Goal: Information Seeking & Learning: Check status

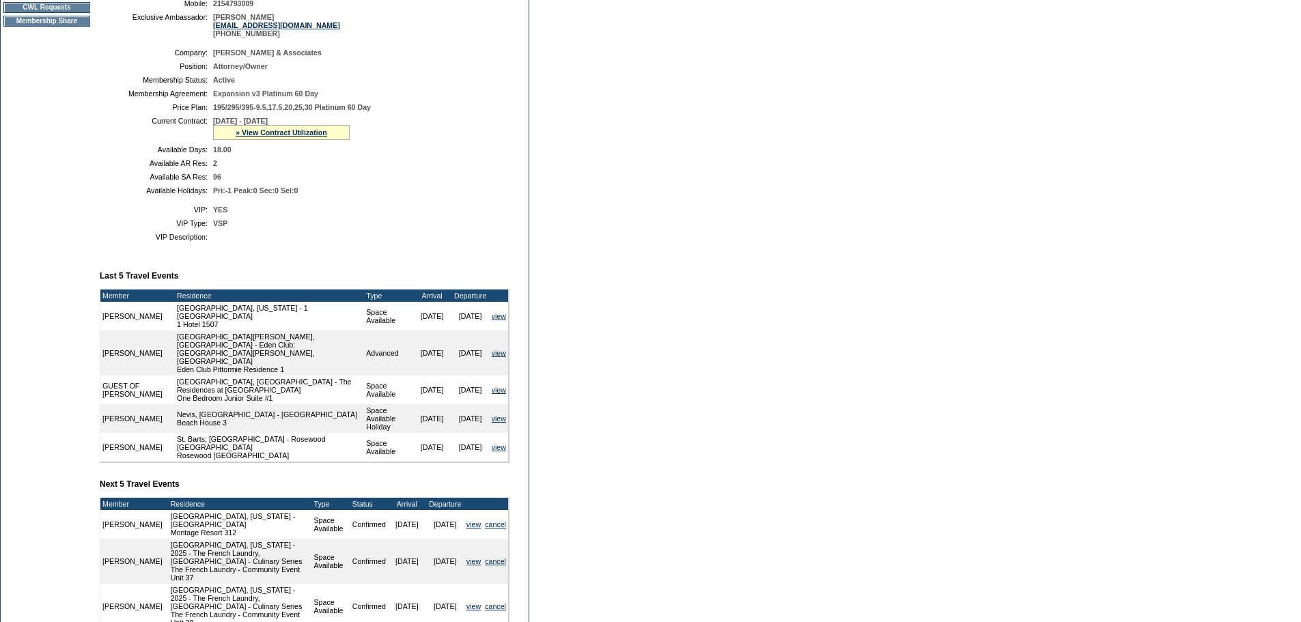
scroll to position [68, 0]
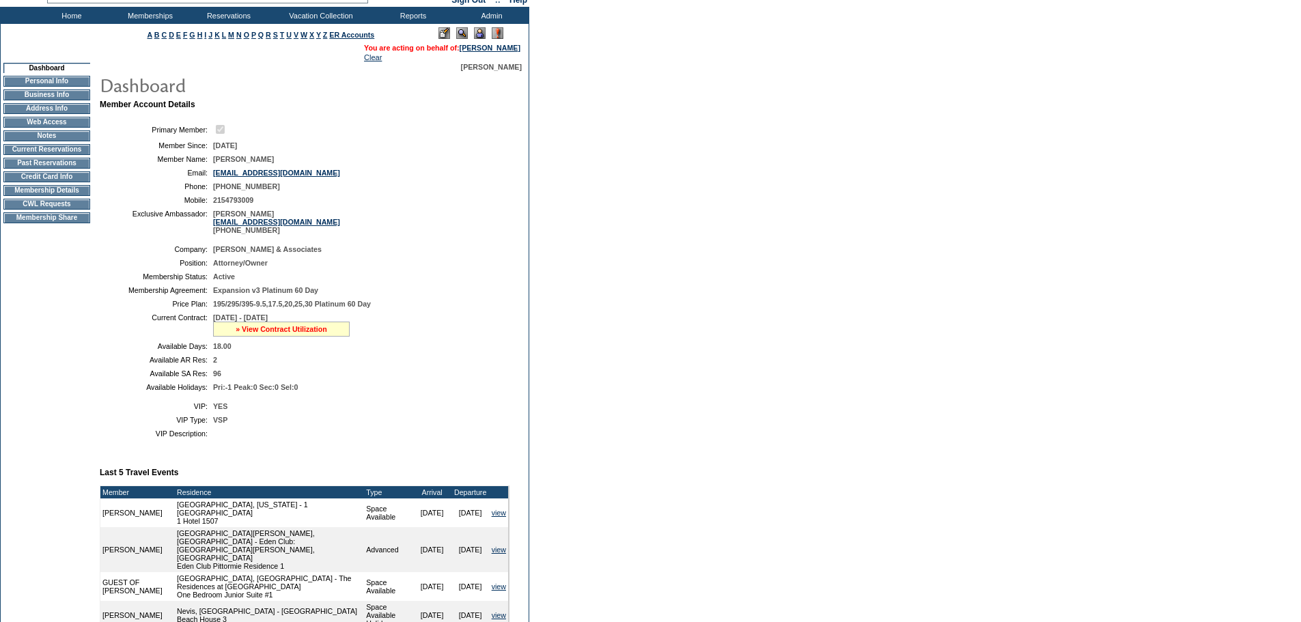
click at [285, 333] on link "» View Contract Utilization" at bounding box center [282, 329] width 92 height 8
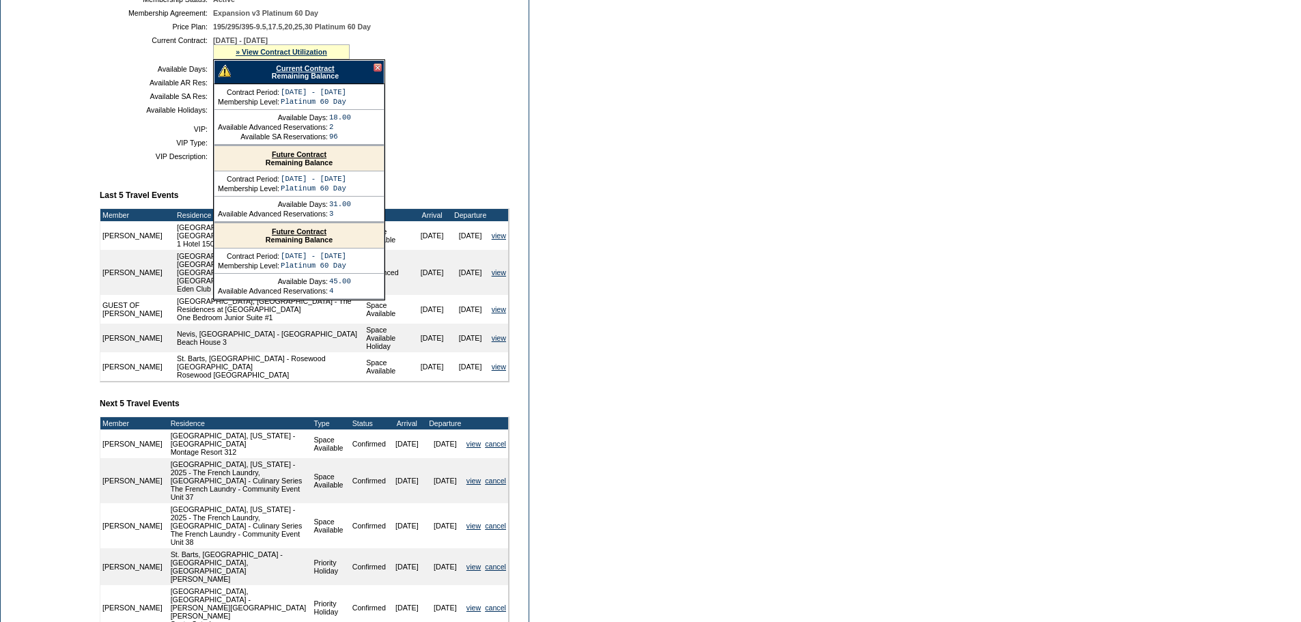
scroll to position [342, 0]
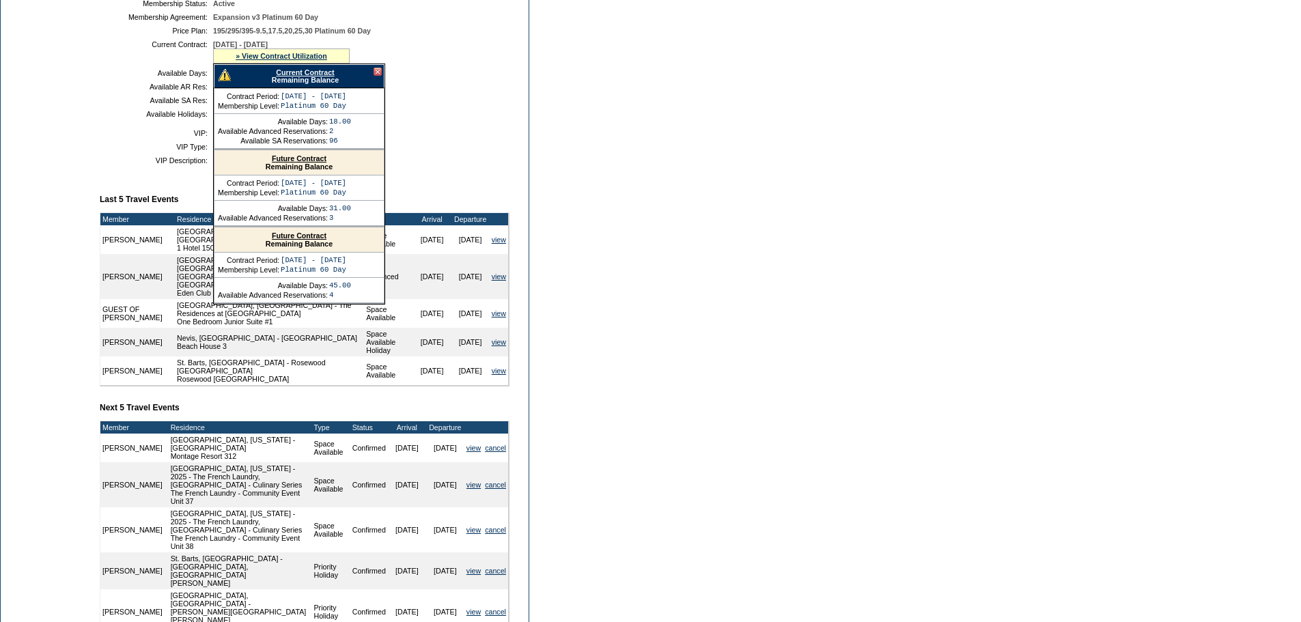
click at [312, 176] on div "Future Contract Remaining Balance" at bounding box center [299, 162] width 169 height 25
click at [312, 163] on link "Future Contract" at bounding box center [299, 158] width 55 height 8
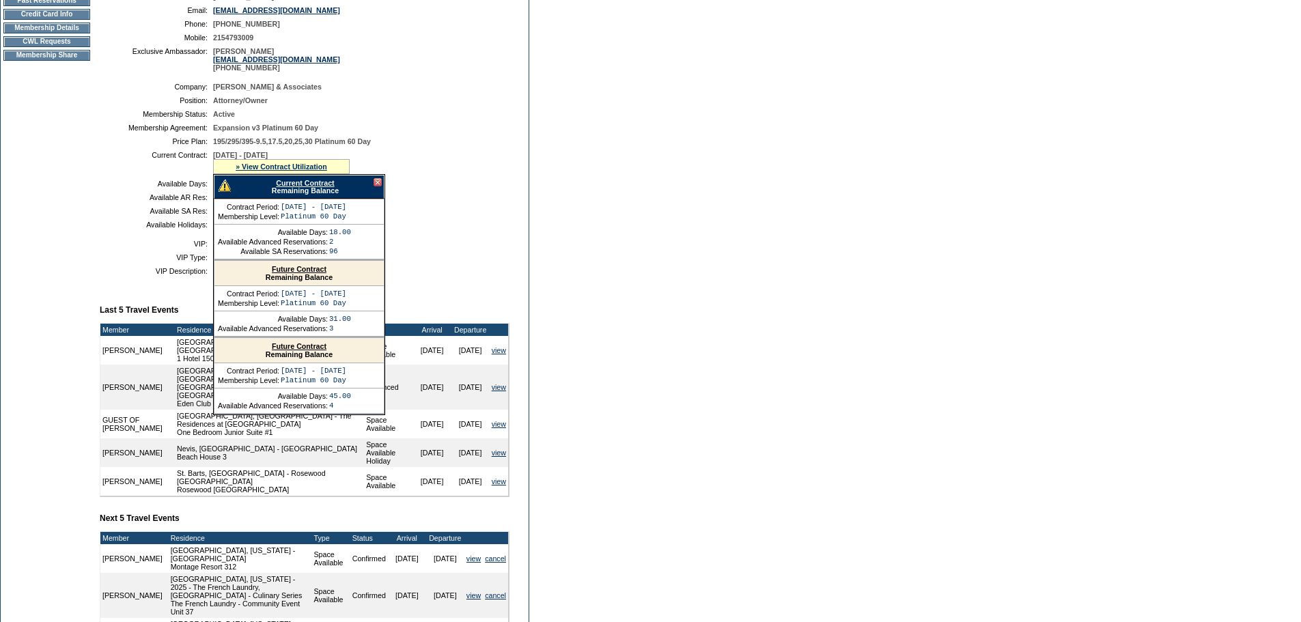
scroll to position [215, 0]
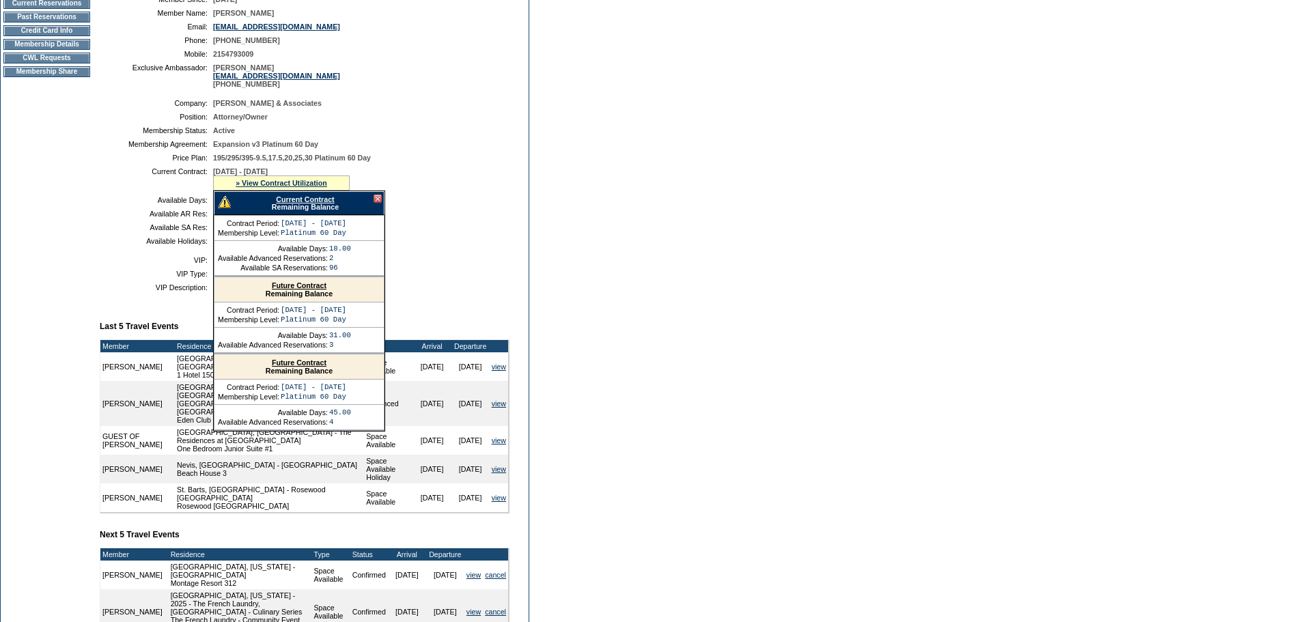
click at [311, 290] on link "Future Contract" at bounding box center [299, 285] width 55 height 8
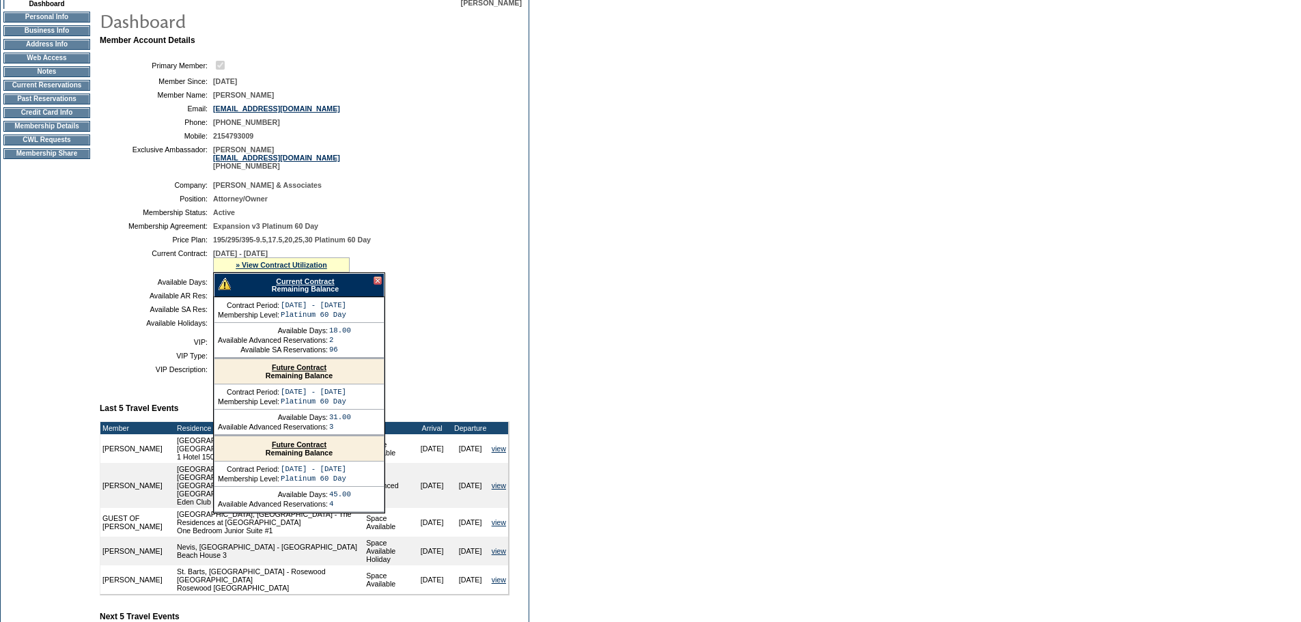
scroll to position [0, 0]
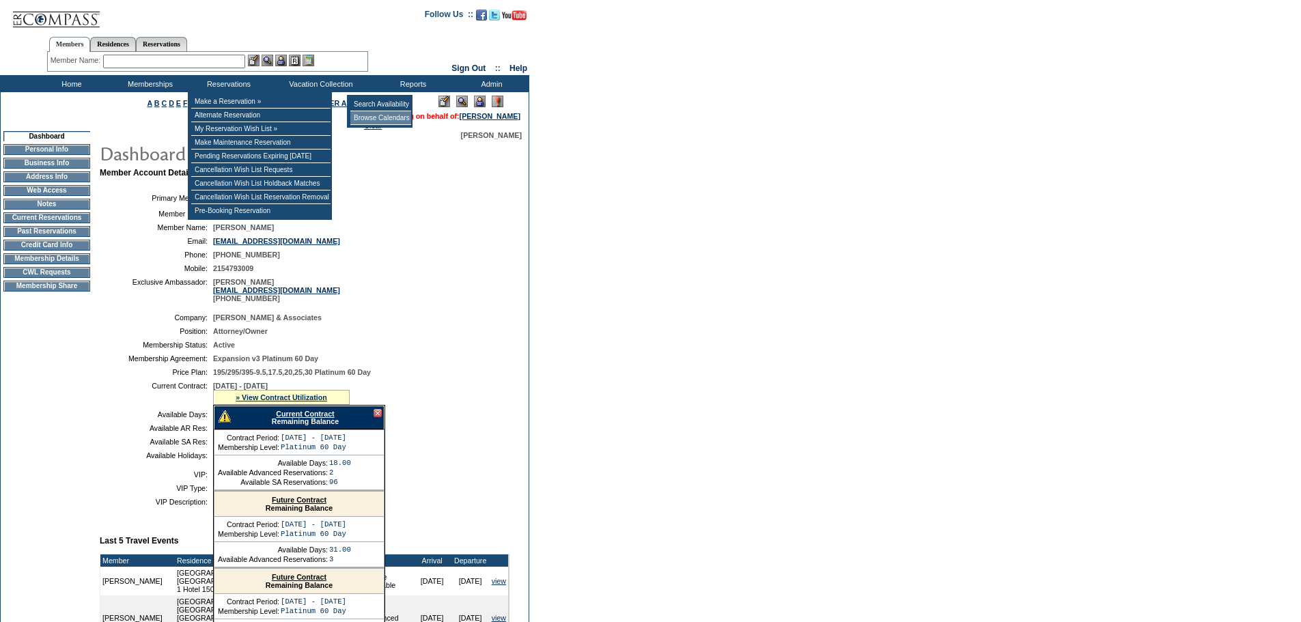
click at [383, 122] on td "Browse Calendars" at bounding box center [380, 118] width 61 height 14
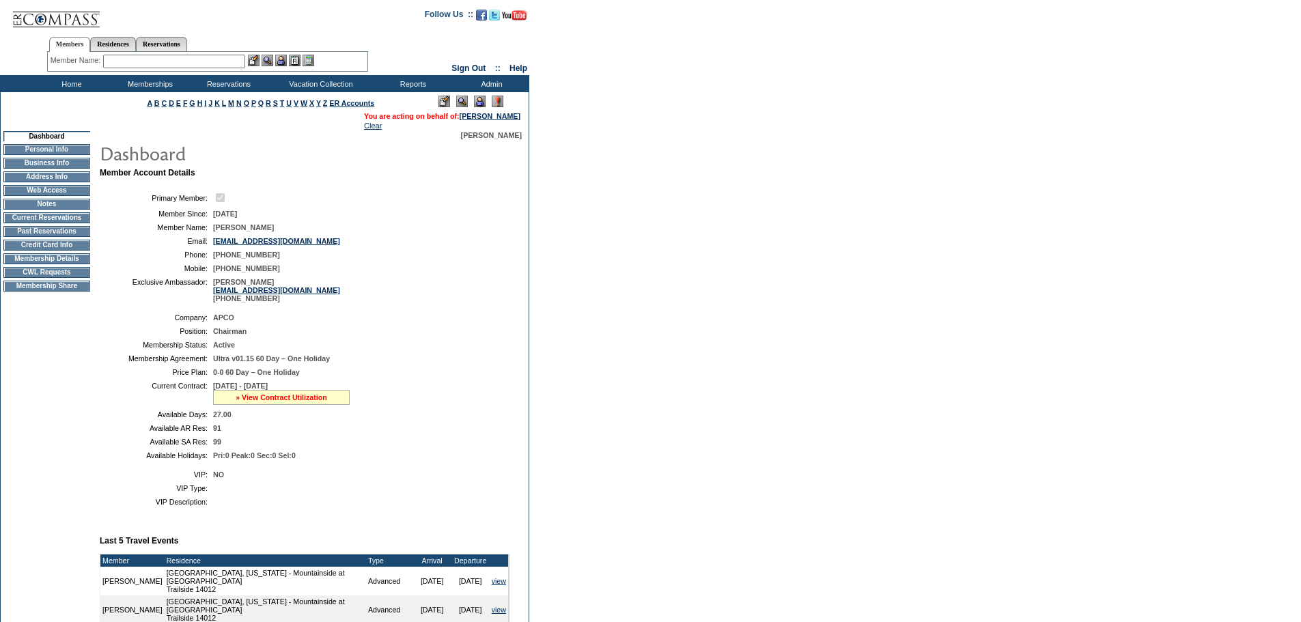
click at [312, 402] on link "» View Contract Utilization" at bounding box center [282, 397] width 92 height 8
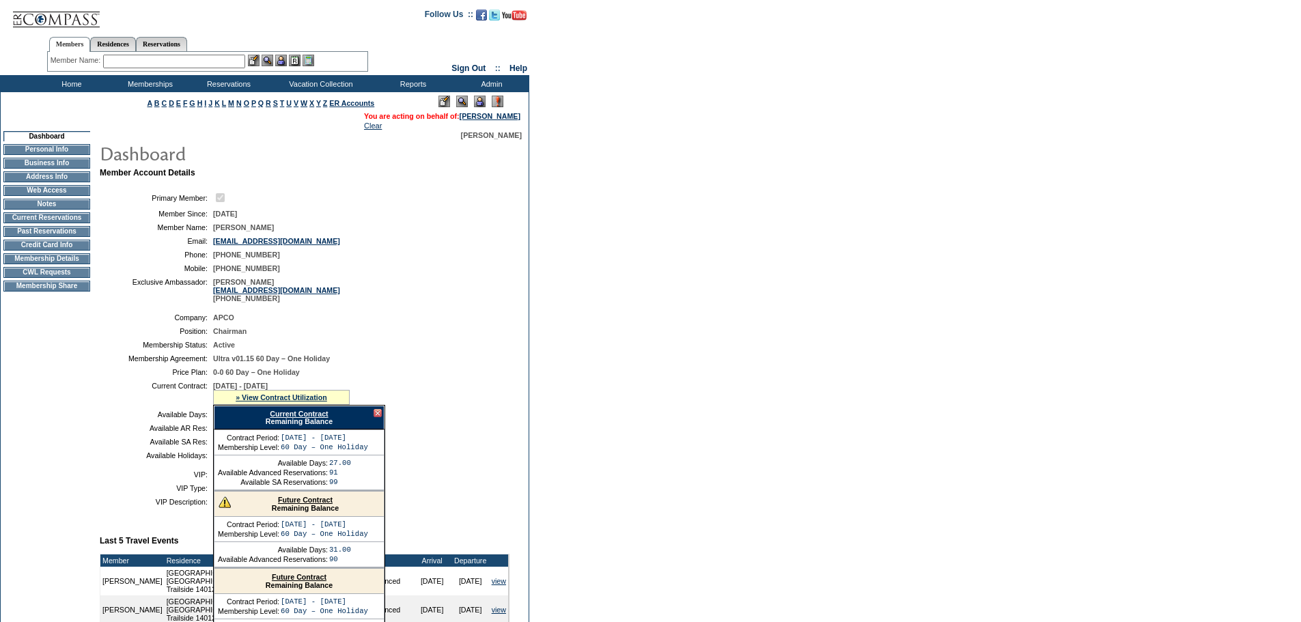
click at [316, 405] on div "» View Contract Utilization" at bounding box center [281, 397] width 137 height 15
click at [316, 418] on link "Current Contract" at bounding box center [299, 414] width 58 height 8
click at [378, 417] on div at bounding box center [378, 413] width 8 height 8
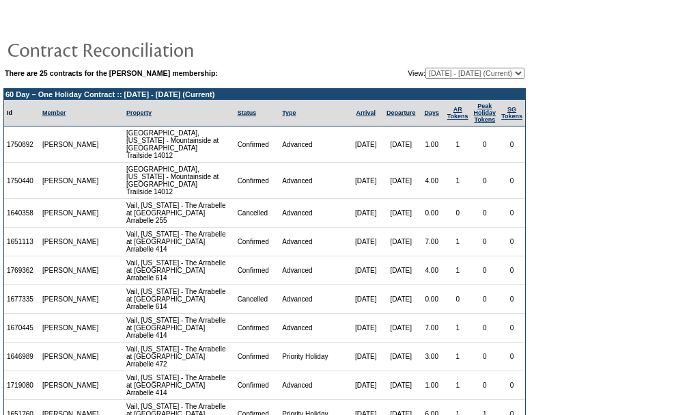
drag, startPoint x: 462, startPoint y: 72, endPoint x: 462, endPoint y: 79, distance: 7.5
click at [462, 72] on select "[DATE] - [DATE] [DATE] - [DATE] [DATE] - [DATE] [DATE] - [DATE] [DATE] - [DATE]…" at bounding box center [475, 73] width 99 height 11
select select "122095"
click at [426, 68] on select "[DATE] - [DATE] [DATE] - [DATE] [DATE] - [DATE] [DATE] - [DATE] [DATE] - [DATE]…" at bounding box center [475, 73] width 99 height 11
